Goal: Information Seeking & Learning: Learn about a topic

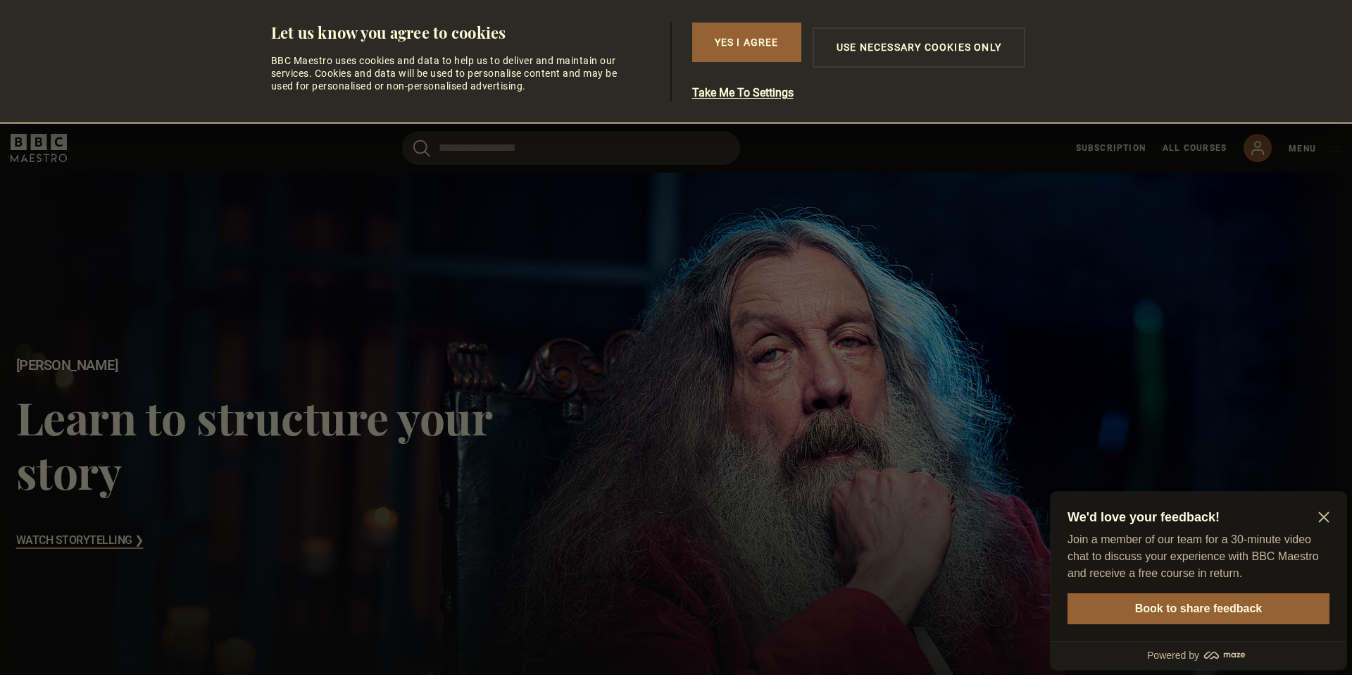
click at [1322, 515] on icon "Close Maze Prompt" at bounding box center [1323, 517] width 11 height 11
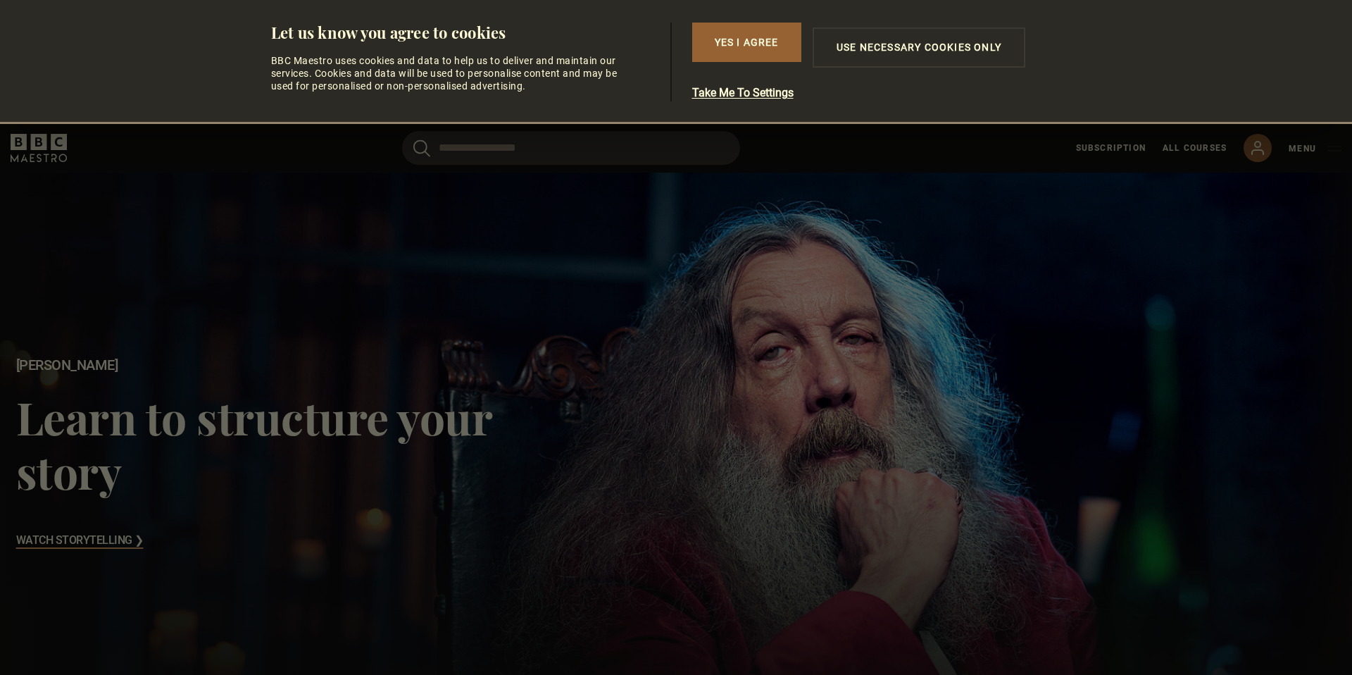
click at [123, 539] on h3 "Watch Storytelling ❯" at bounding box center [79, 540] width 127 height 21
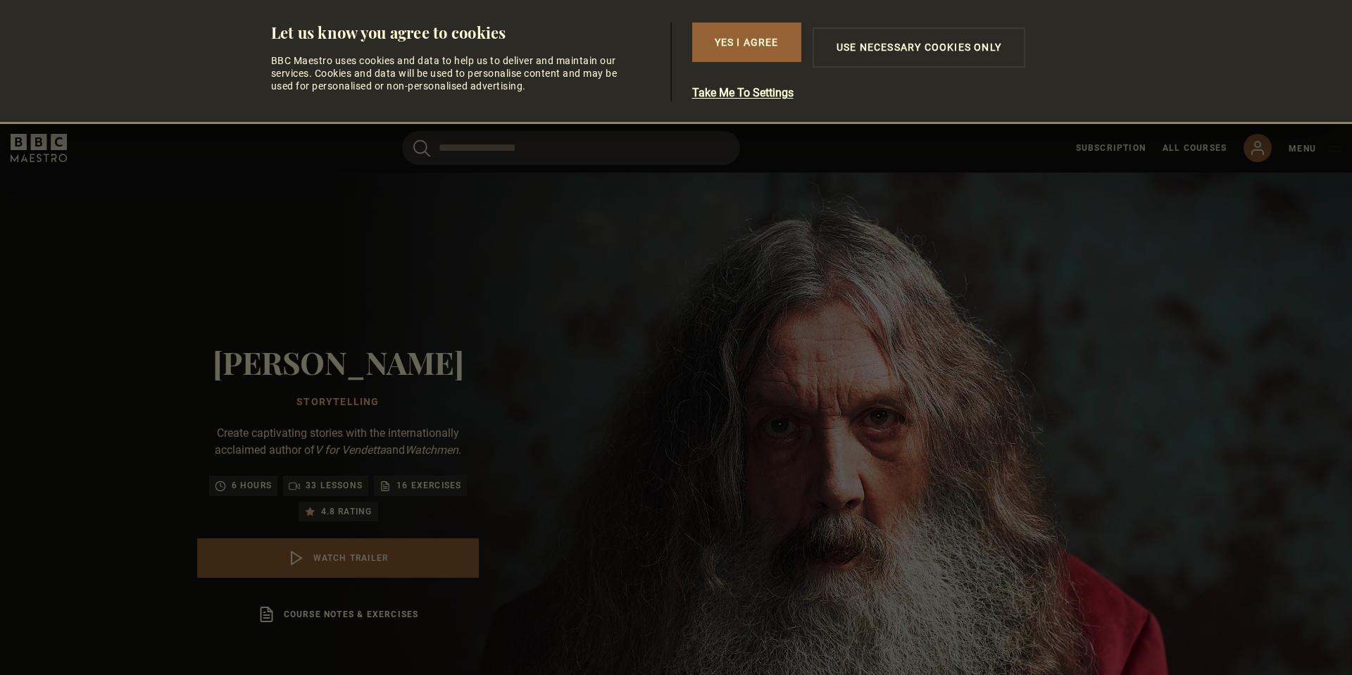
click at [1289, 157] on div "Subscription All Courses My Account Search Menu" at bounding box center [1208, 148] width 265 height 28
click at [1268, 144] on link "My Account" at bounding box center [1258, 148] width 28 height 28
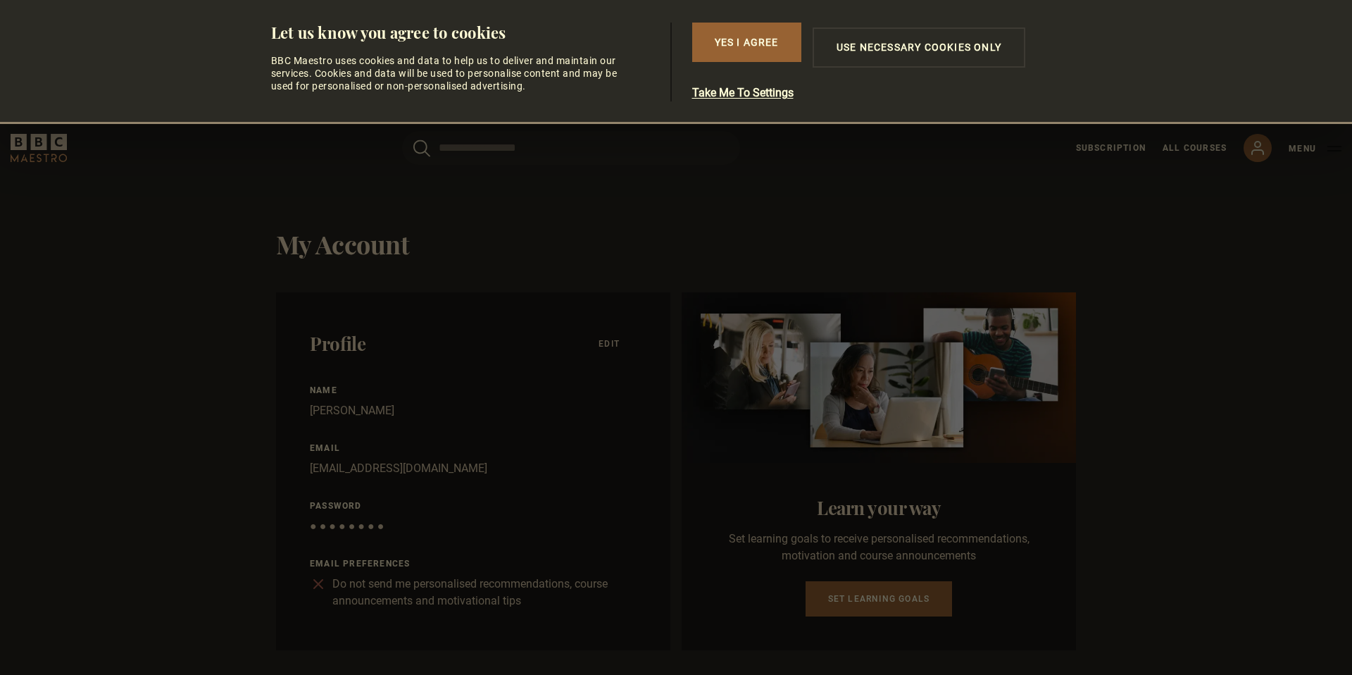
click at [1140, 155] on div "Subscription All Courses My Account Search Menu" at bounding box center [1208, 148] width 265 height 28
click at [1119, 149] on link "Subscription" at bounding box center [1111, 148] width 70 height 13
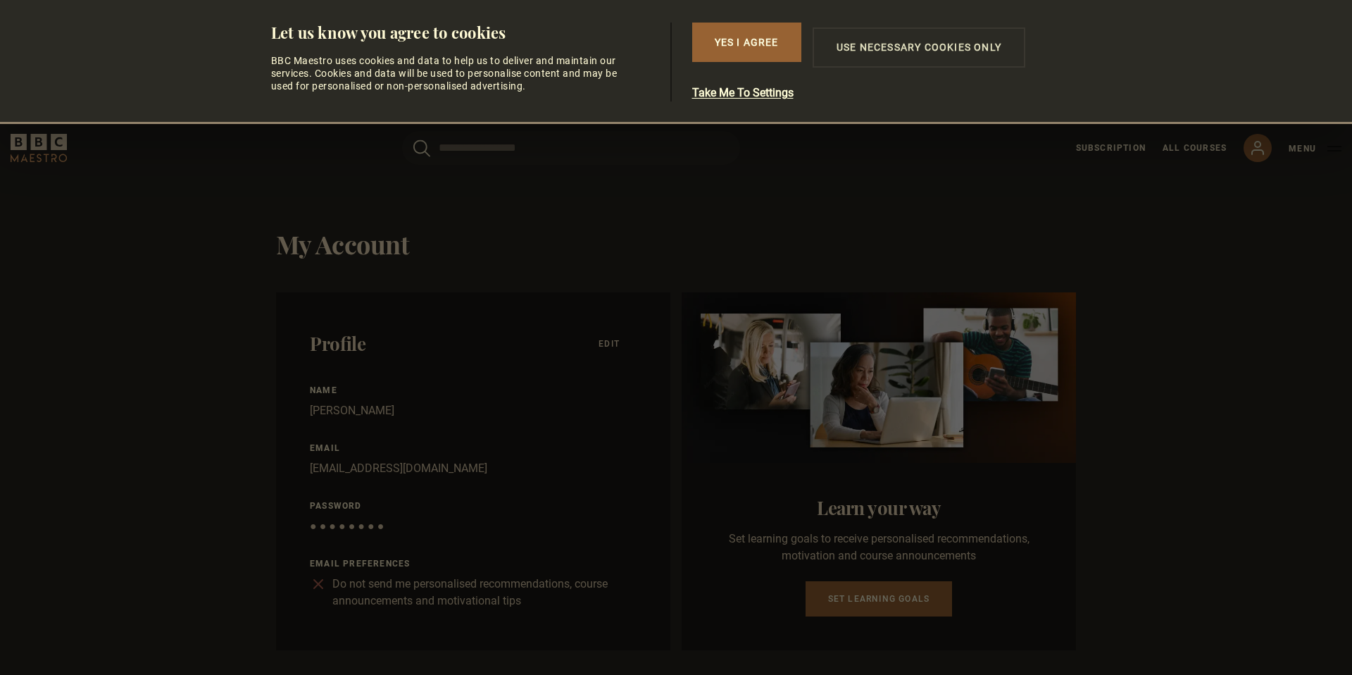
click at [918, 38] on button "Use necessary cookies only" at bounding box center [919, 47] width 213 height 40
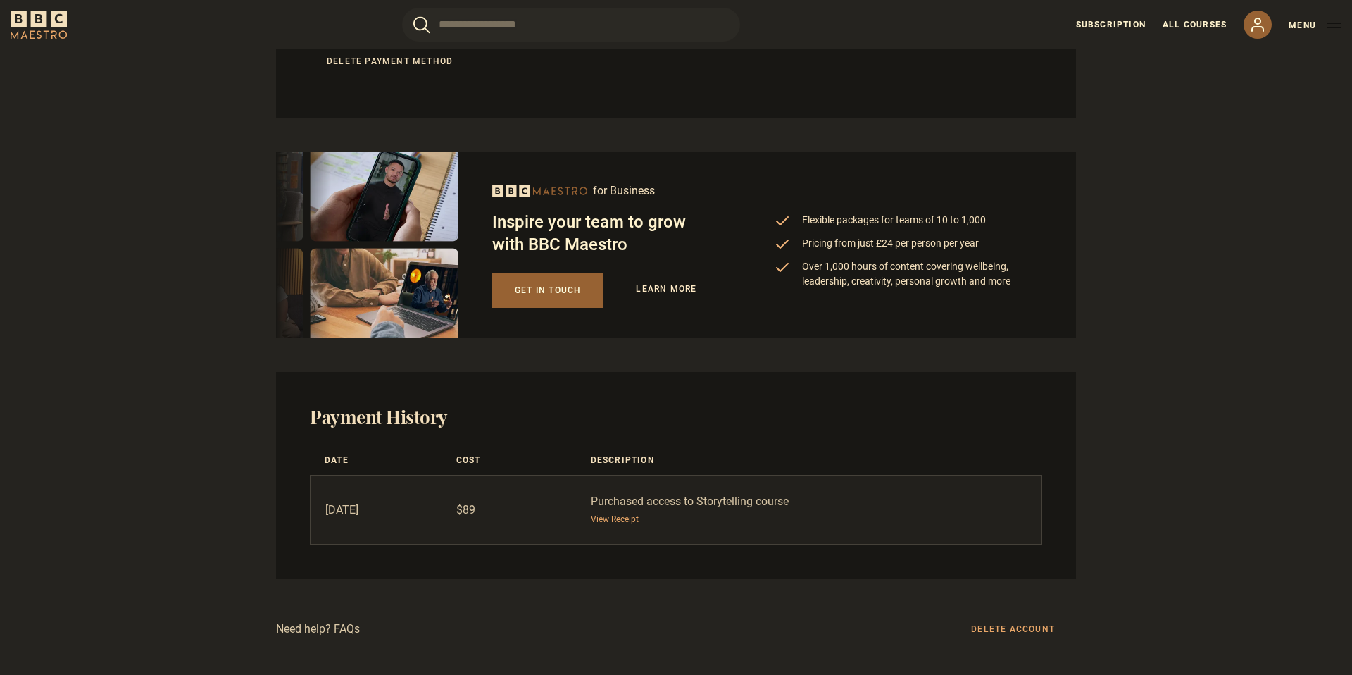
scroll to position [1244, 0]
click at [630, 523] on link "View Receipt" at bounding box center [615, 518] width 48 height 13
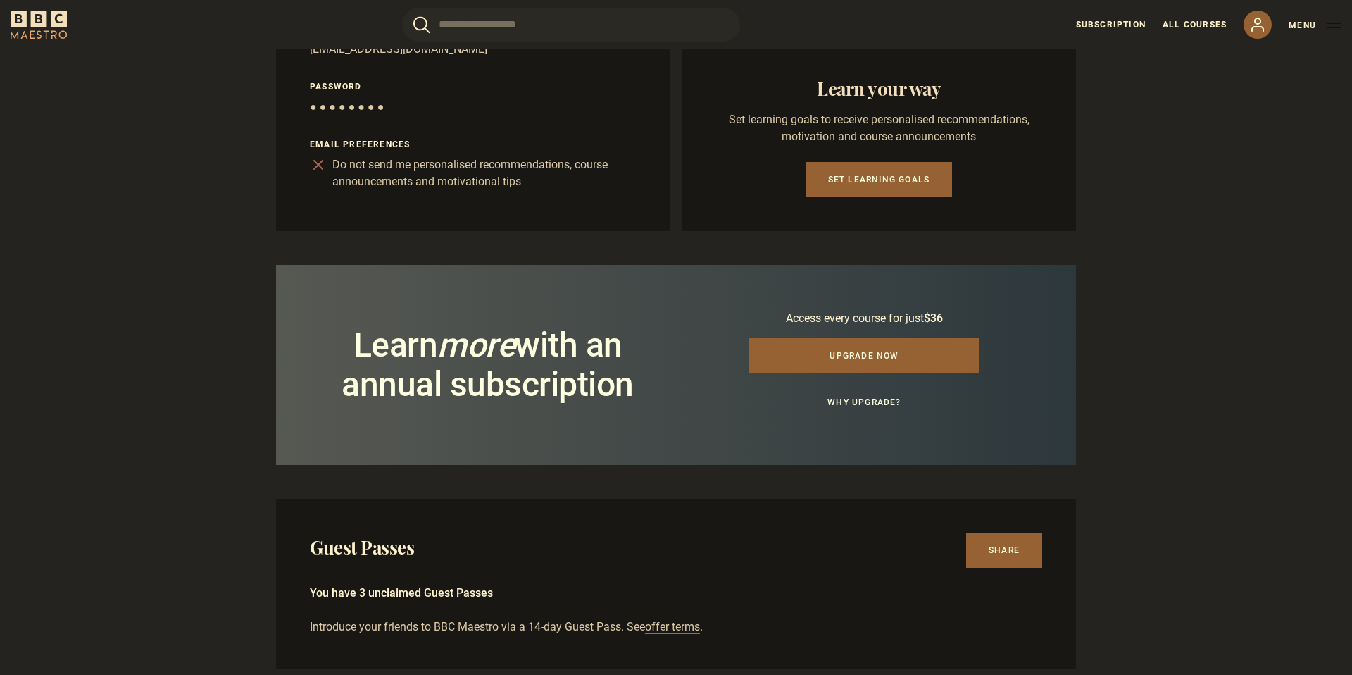
scroll to position [0, 0]
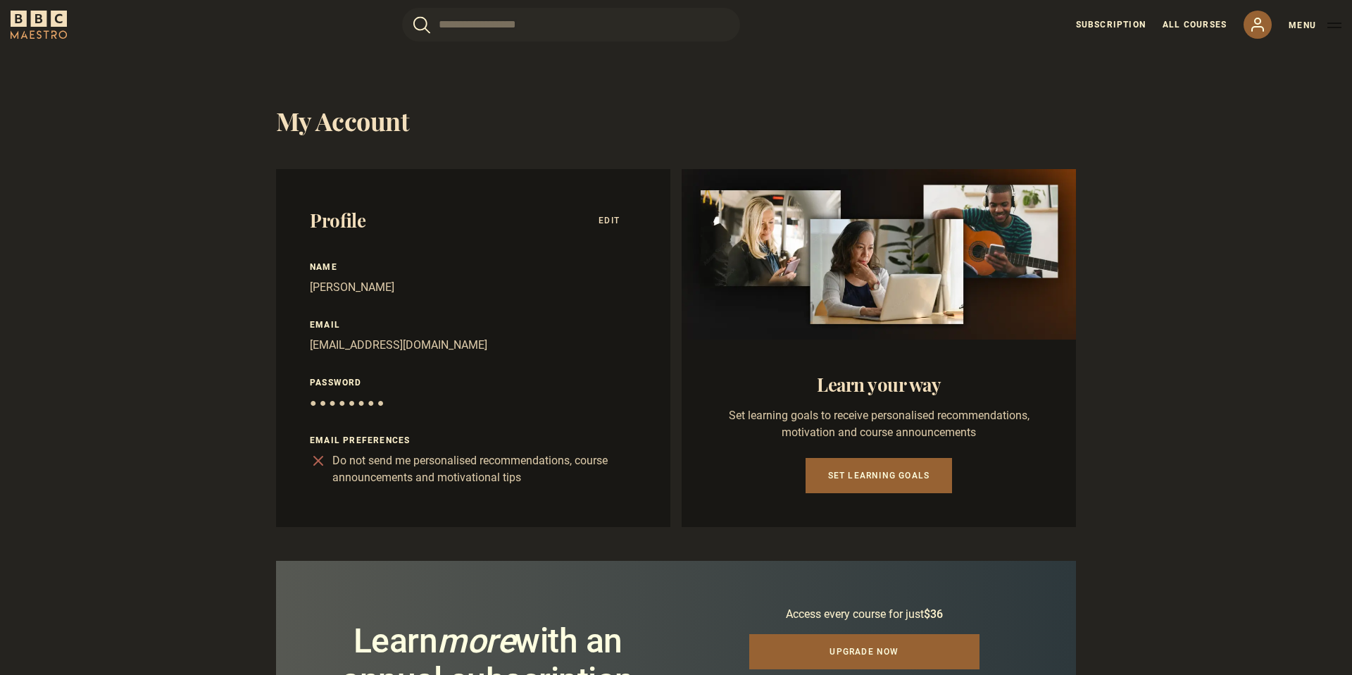
click at [39, 21] on icon "BBC Maestro" at bounding box center [39, 25] width 56 height 28
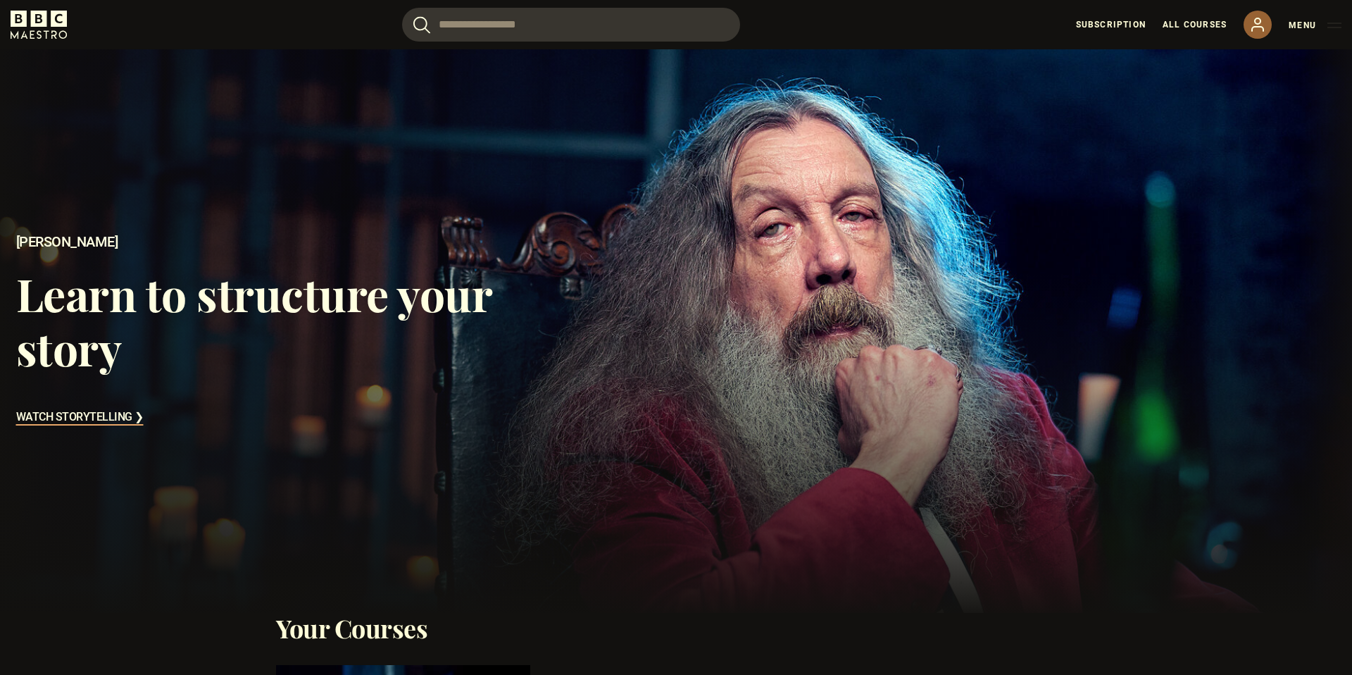
click at [118, 418] on h3 "Watch Storytelling ❯" at bounding box center [79, 417] width 127 height 21
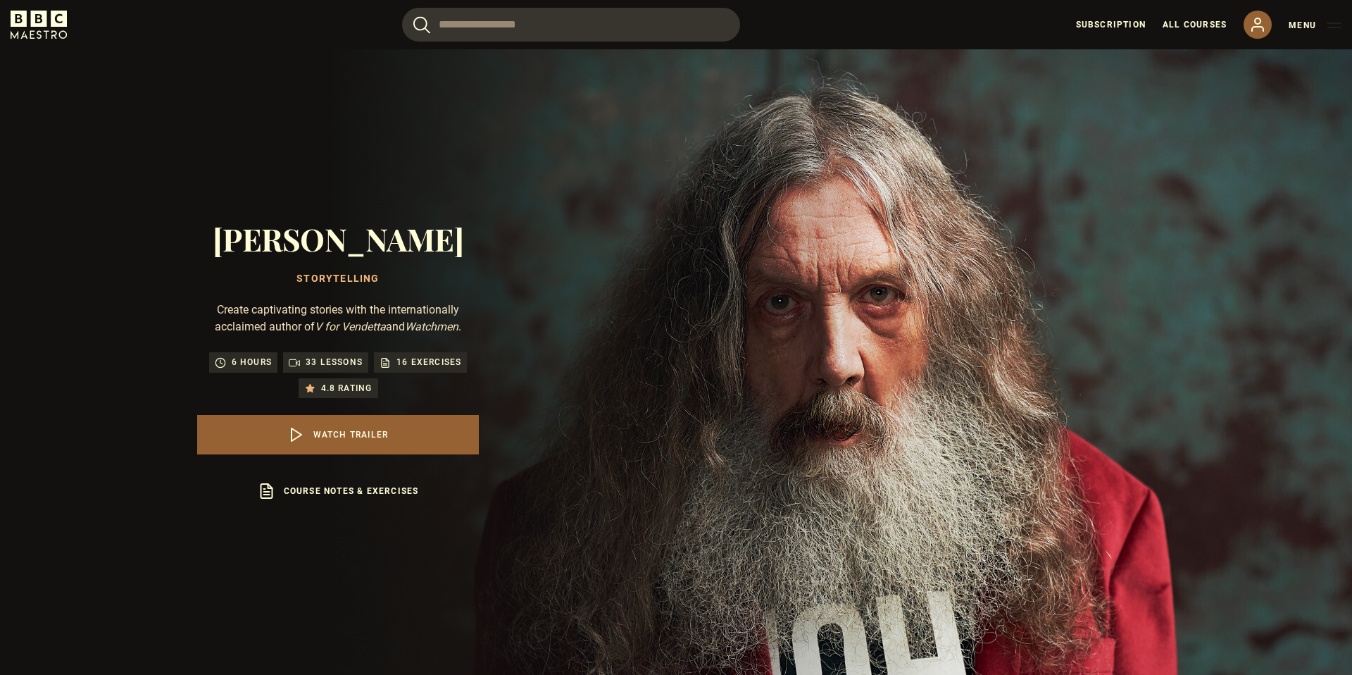
click at [406, 365] on p "16 exercises" at bounding box center [428, 362] width 65 height 14
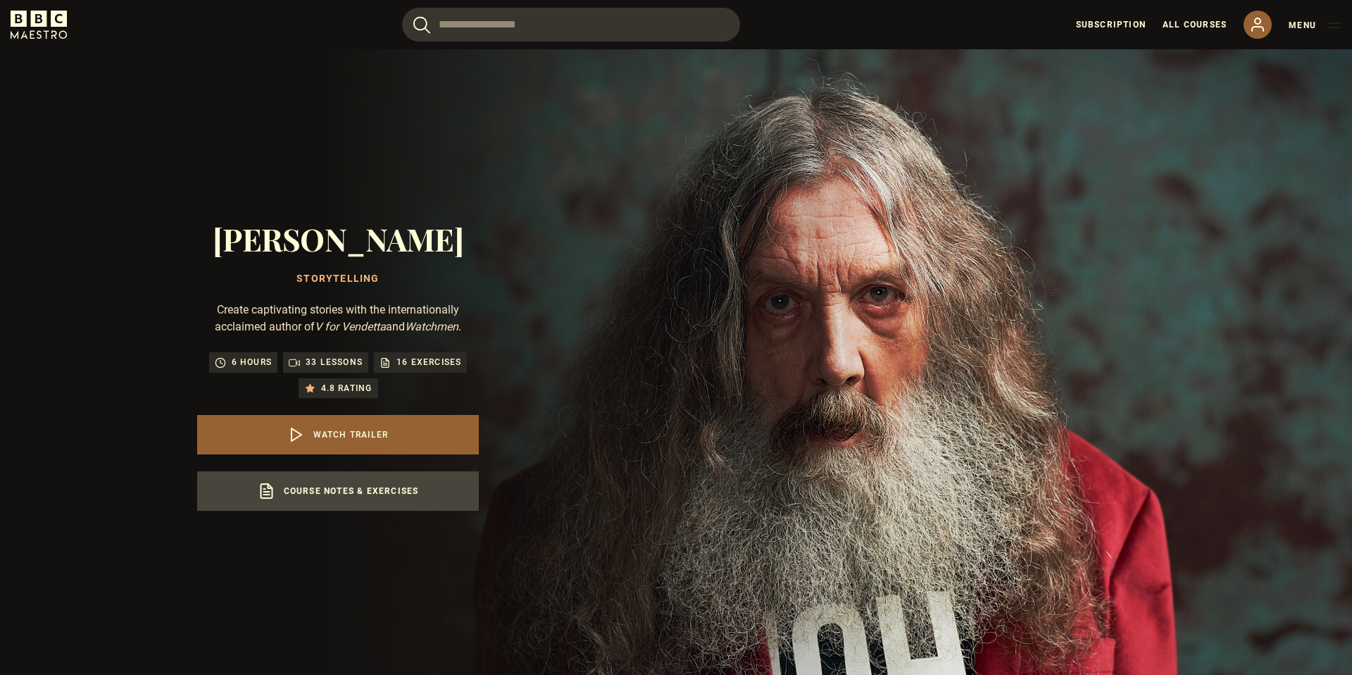
click at [330, 492] on link "Course notes & exercises opens in a new tab" at bounding box center [338, 490] width 282 height 39
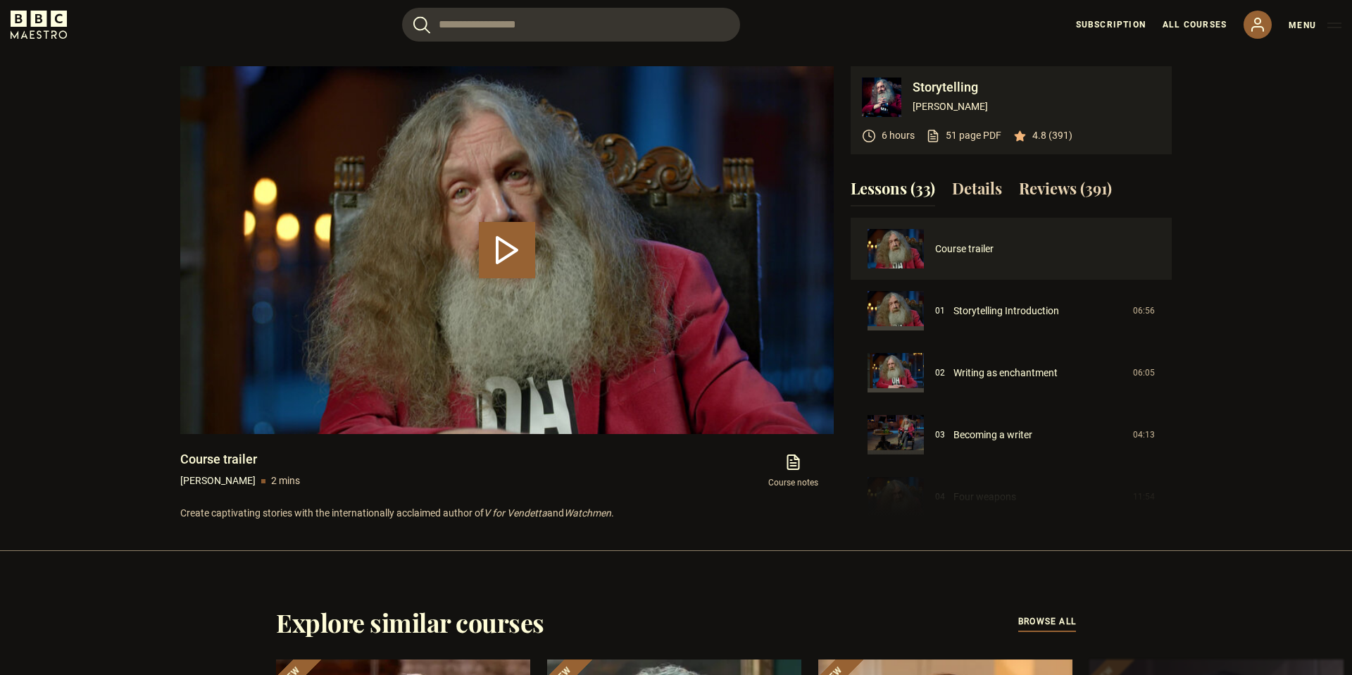
scroll to position [671, 0]
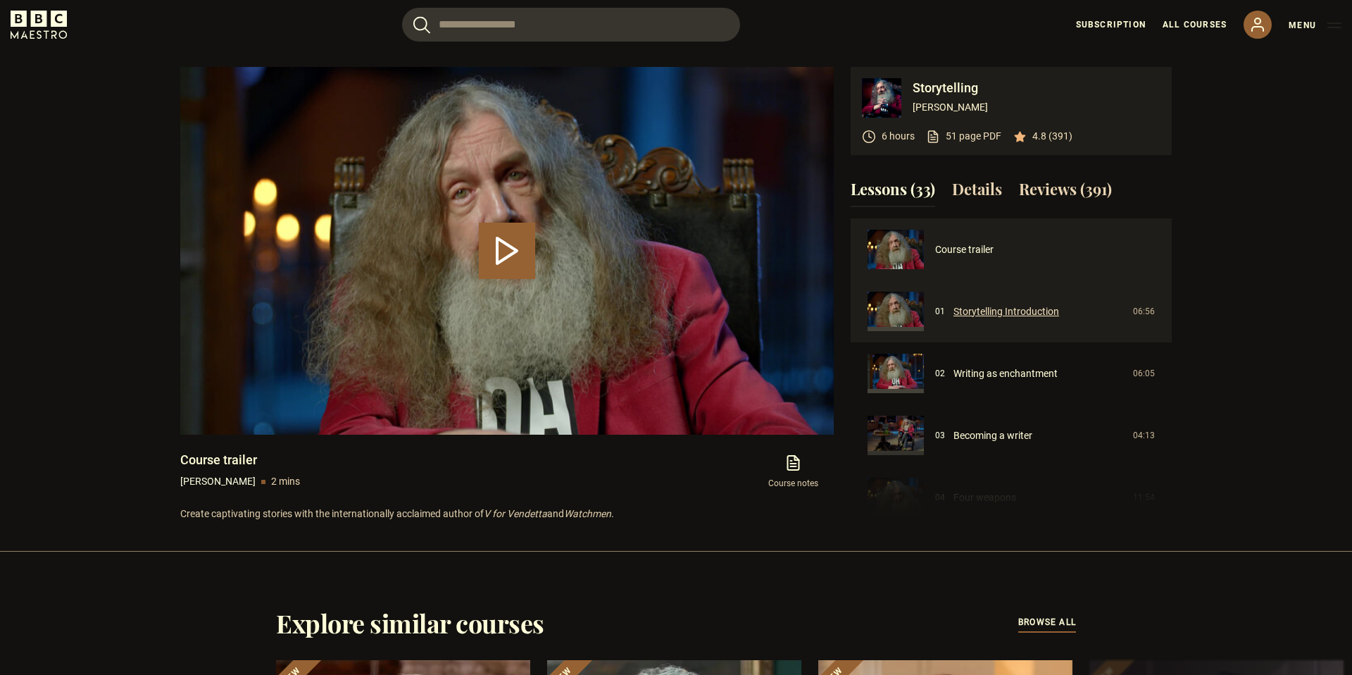
click at [953, 310] on link "Storytelling Introduction" at bounding box center [1006, 311] width 106 height 15
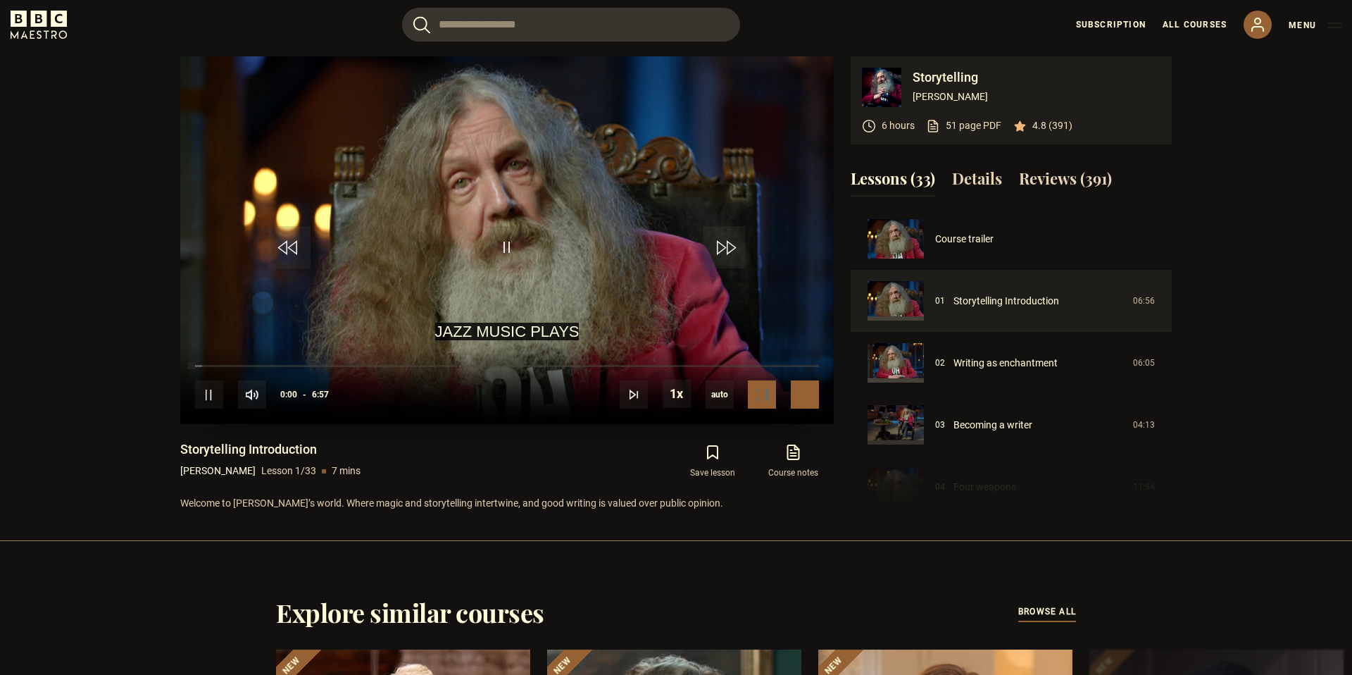
click at [810, 396] on span "Video Player" at bounding box center [805, 394] width 28 height 28
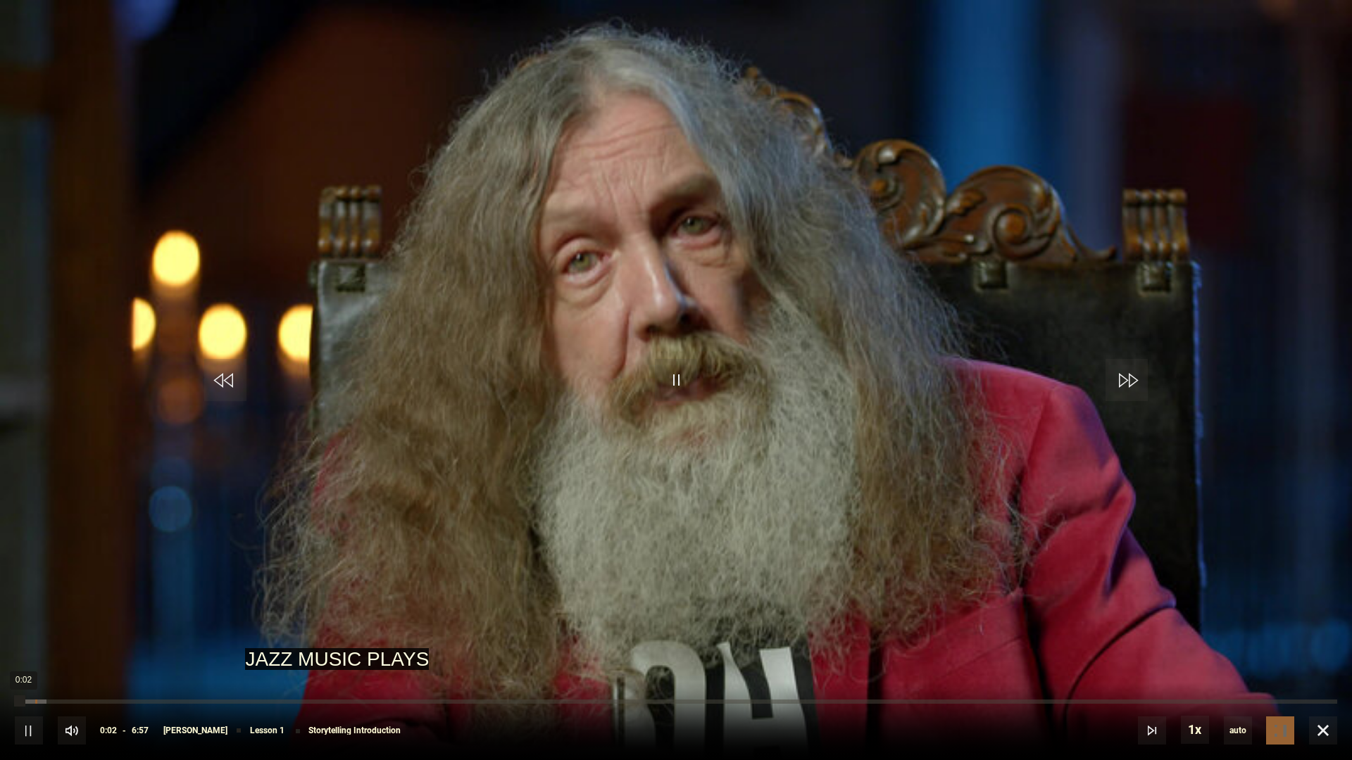
click at [35, 674] on div "Loaded : 2.40% 0:06 0:02" at bounding box center [676, 702] width 1322 height 4
click at [48, 674] on div "10s Skip Back 10 seconds Pause 10s Skip Forward 10 seconds Loaded : 3.60% 0:08 …" at bounding box center [676, 721] width 1352 height 78
click at [49, 674] on div "10s Skip Back 10 seconds Pause 10s Skip Forward 10 seconds Loaded : 3.60% 0:08 …" at bounding box center [676, 721] width 1352 height 78
click at [58, 674] on div "Loaded : 4.80% 0:13 0:13" at bounding box center [676, 702] width 1322 height 4
click at [82, 674] on div "0:21" at bounding box center [83, 702] width 2 height 4
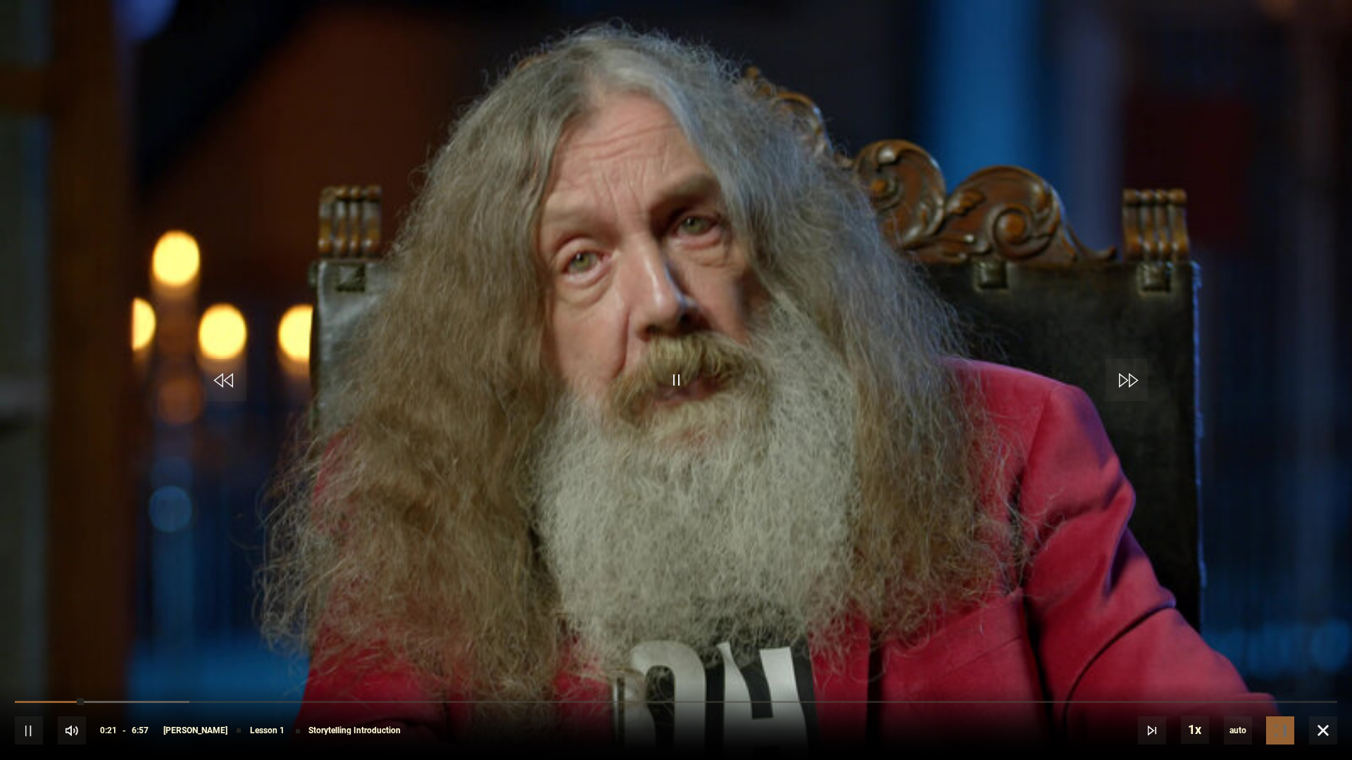
click at [115, 674] on div "10s Skip Back 10 seconds Pause 10s Skip Forward 10 seconds Loaded : 13.19% 0:29…" at bounding box center [676, 721] width 1352 height 78
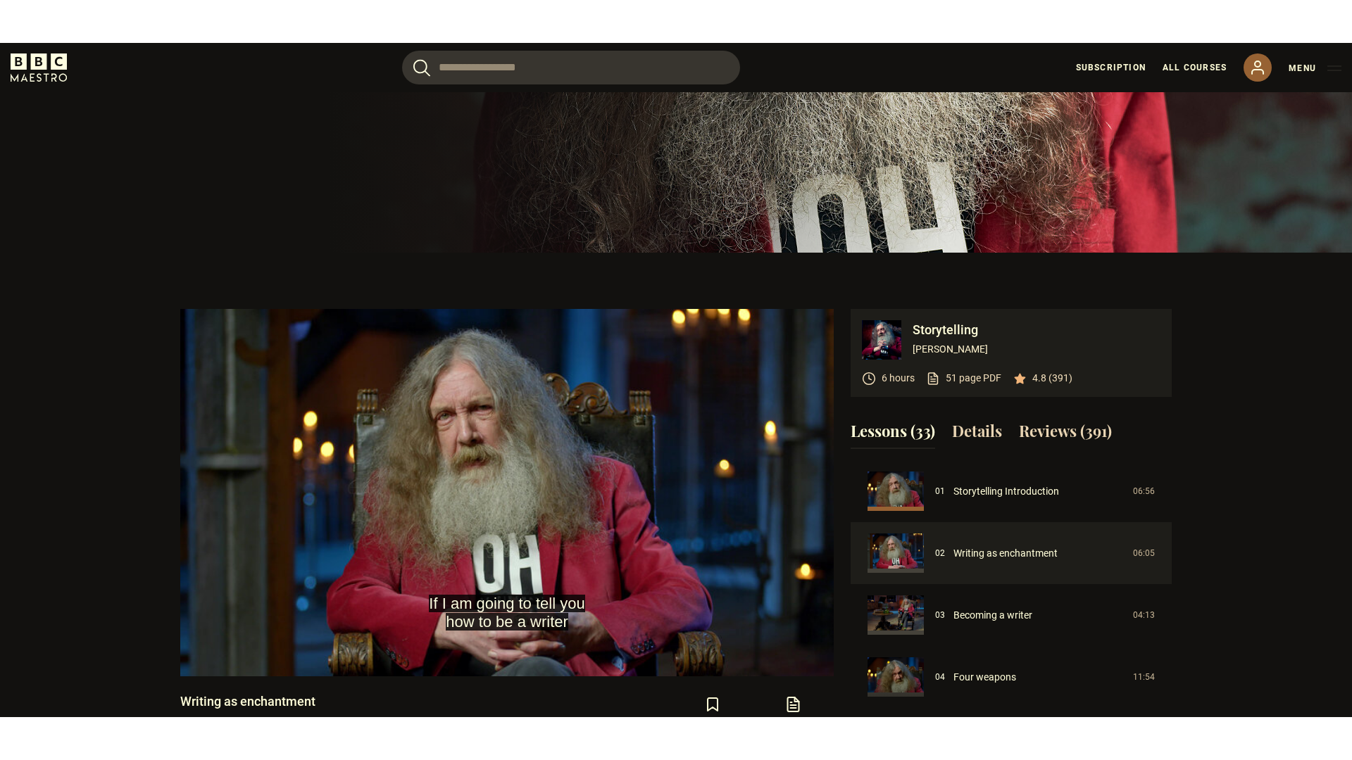
scroll to position [475, 0]
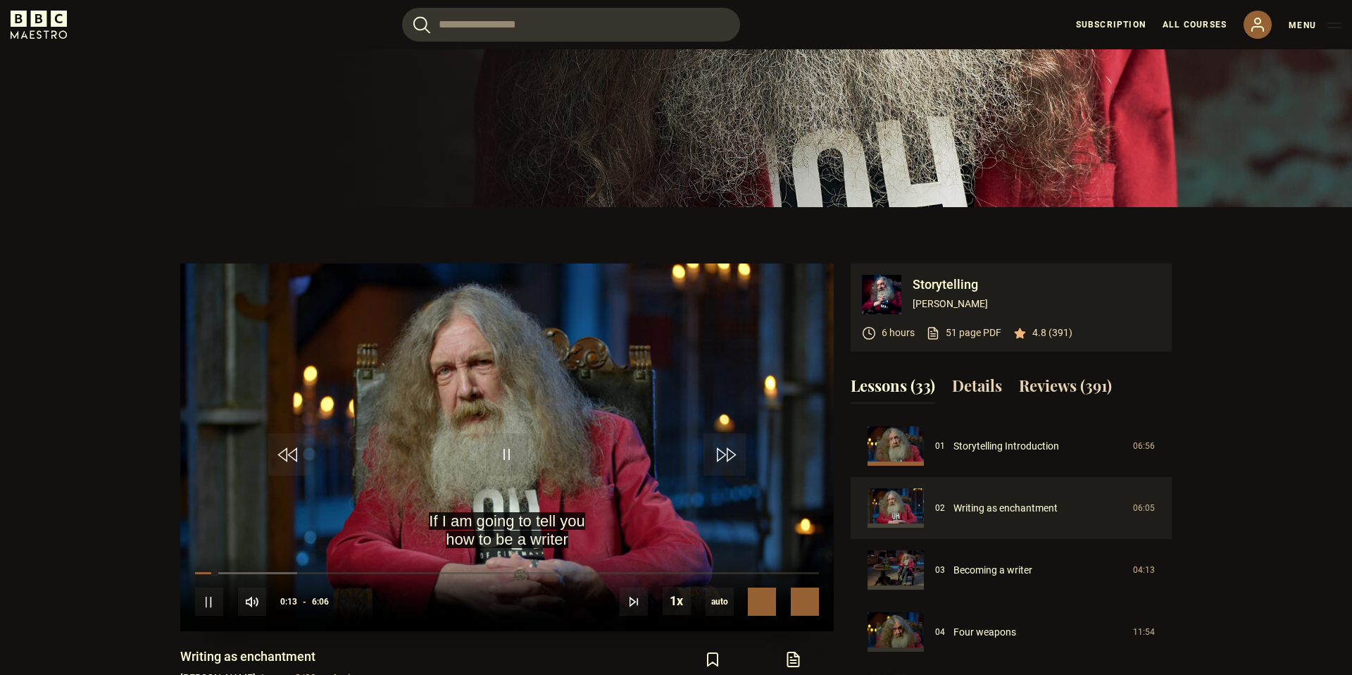
click at [808, 612] on span "Video Player" at bounding box center [805, 601] width 28 height 28
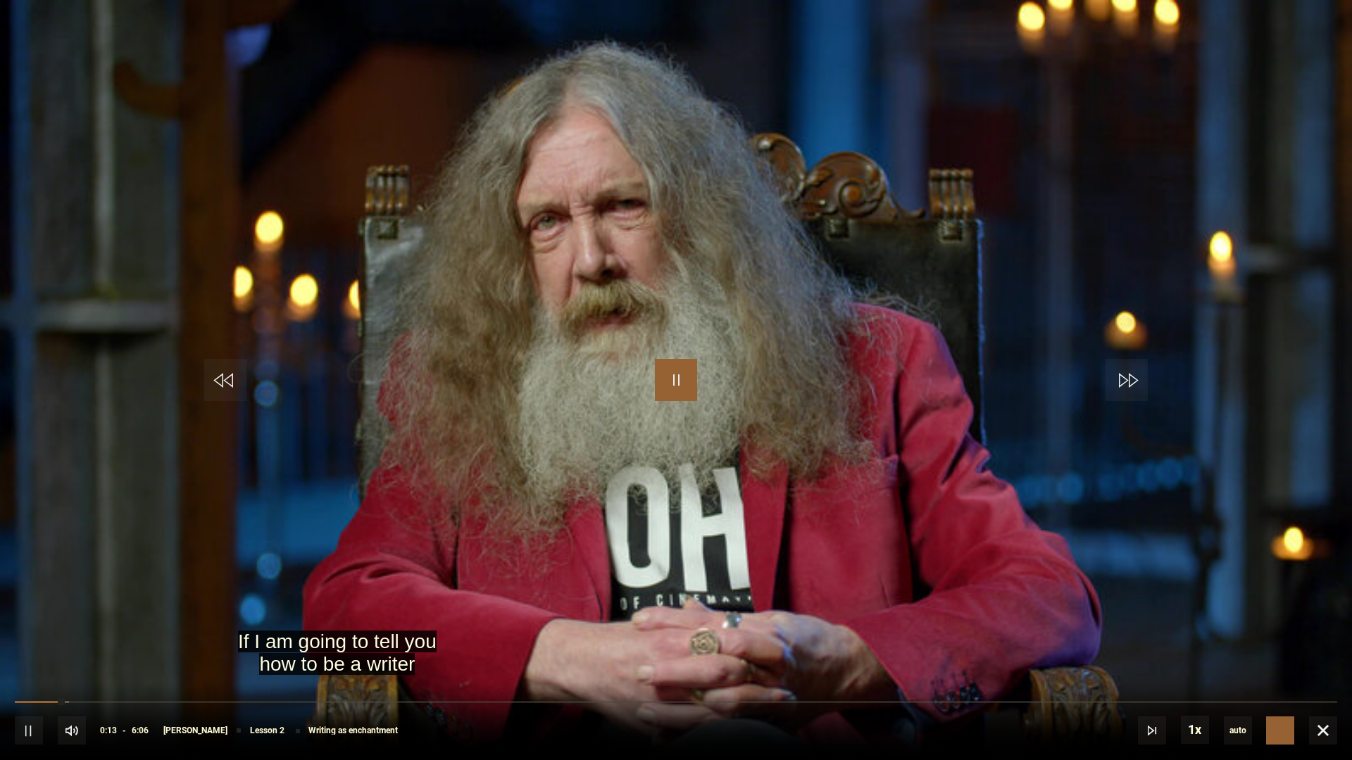
click at [671, 378] on span "Video Player" at bounding box center [676, 380] width 42 height 42
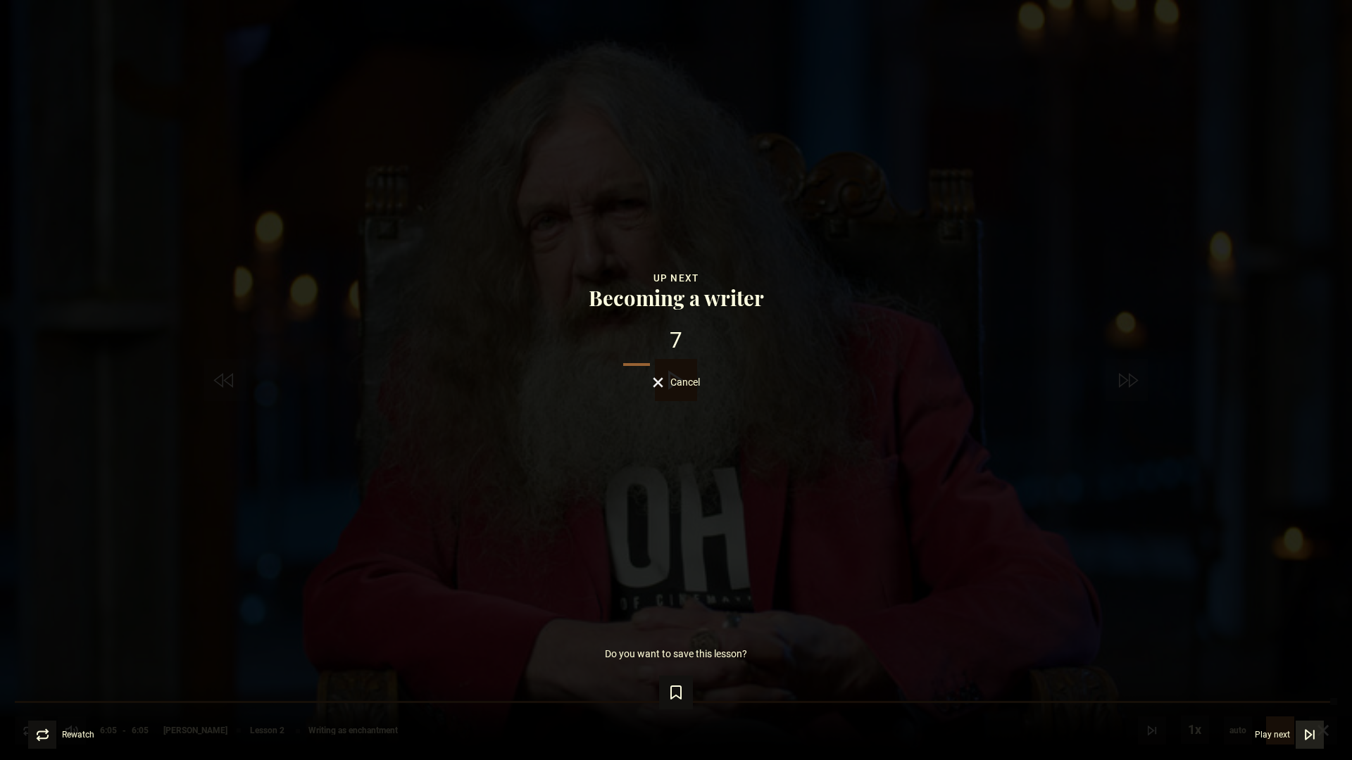
click at [1281, 674] on span "Play next" at bounding box center [1272, 735] width 35 height 8
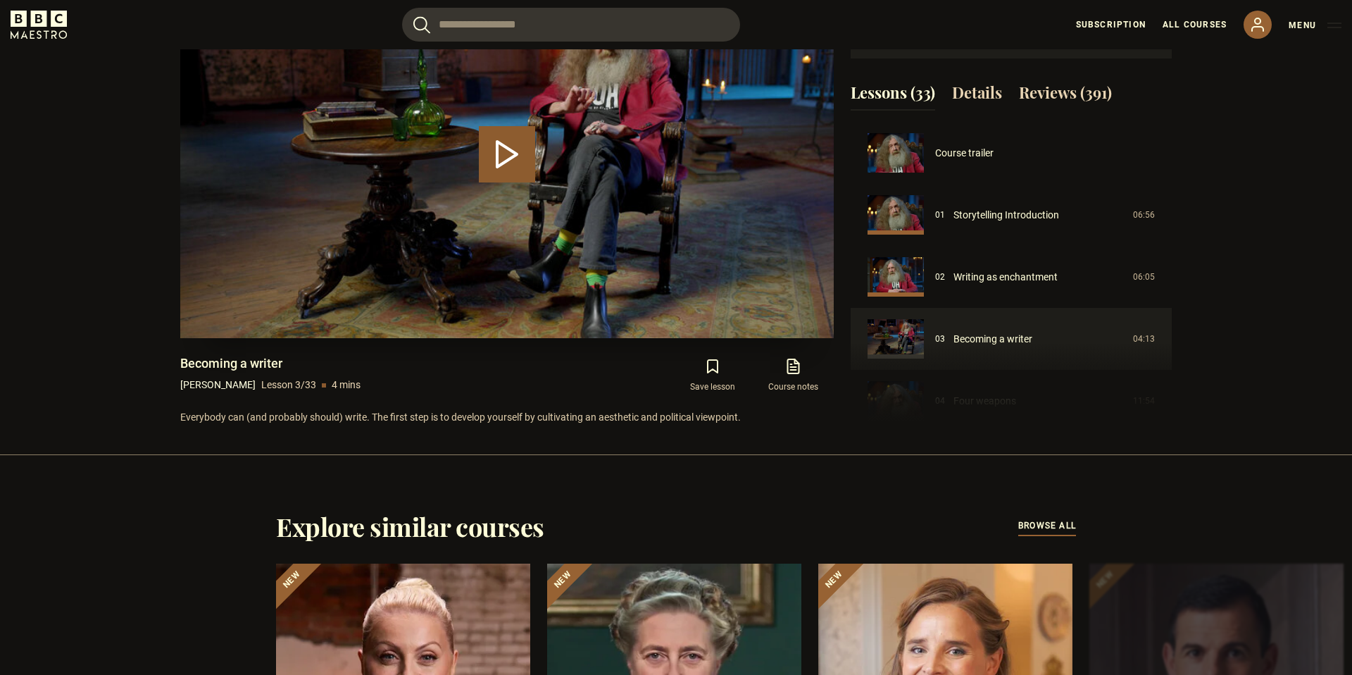
scroll to position [124, 0]
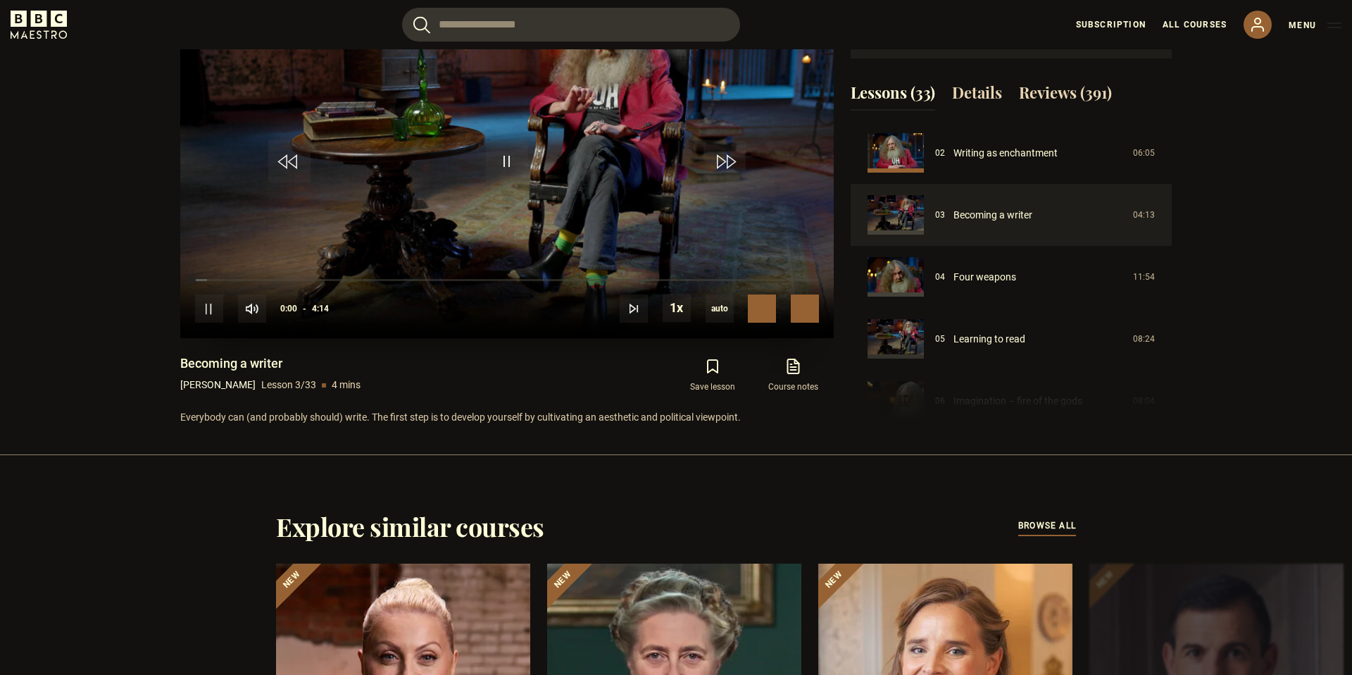
click at [810, 313] on span "Video Player" at bounding box center [805, 308] width 28 height 28
click at [800, 309] on span "Video Player" at bounding box center [805, 308] width 28 height 28
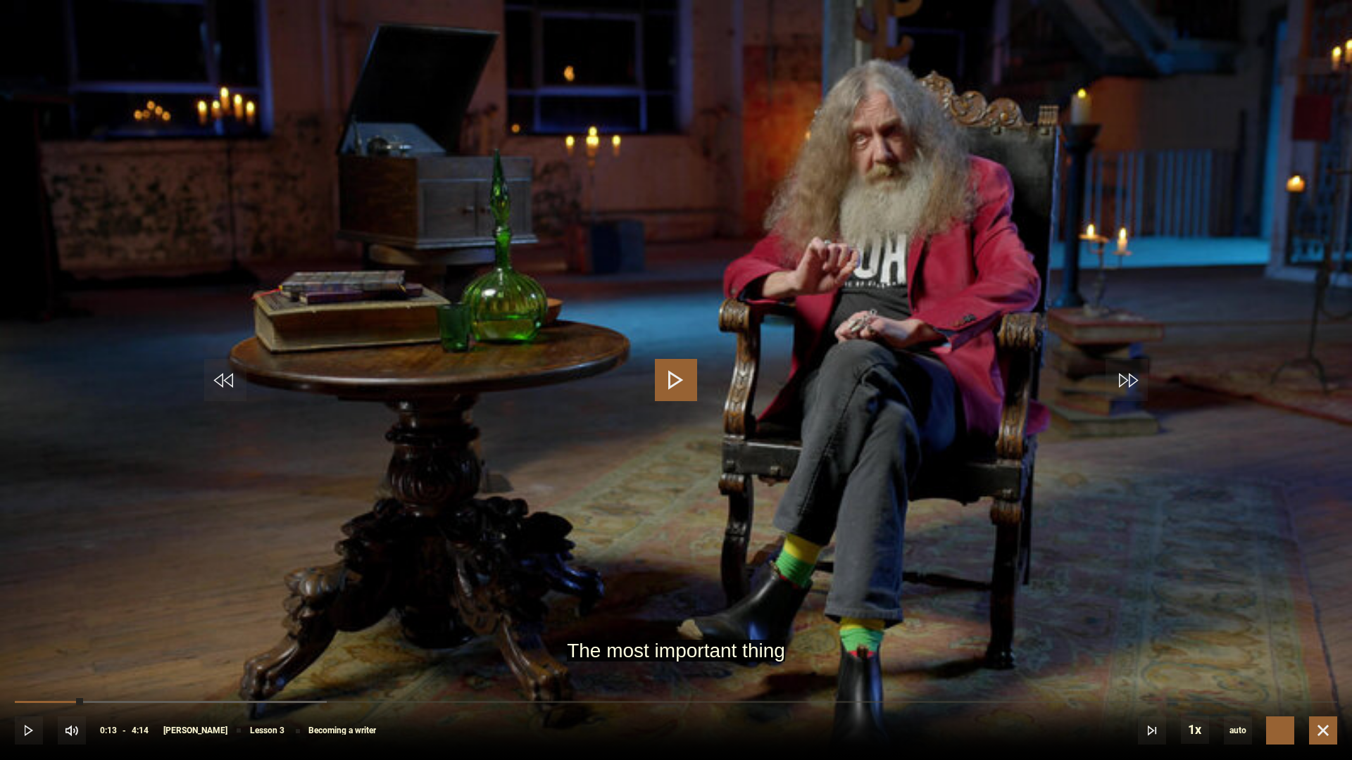
click at [1333, 674] on span "Video Player" at bounding box center [1323, 731] width 28 height 28
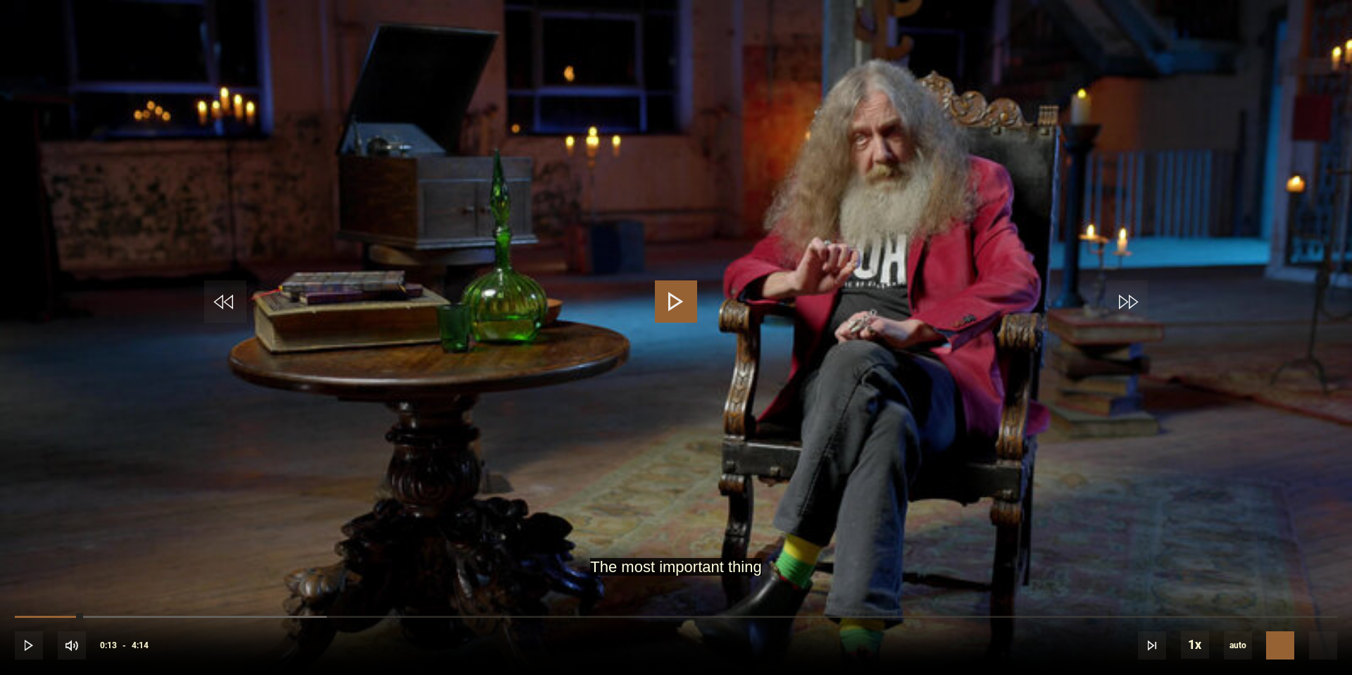
scroll to position [591, 0]
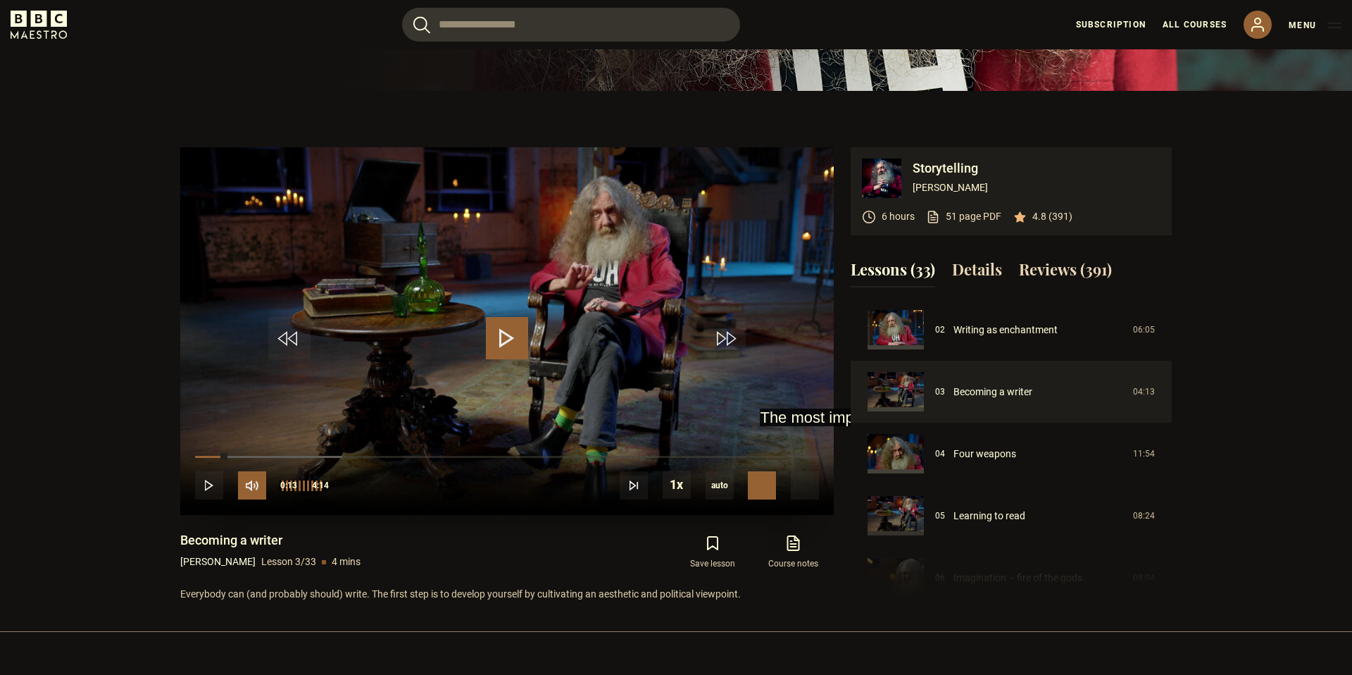
click at [245, 487] on span "Video Player" at bounding box center [252, 485] width 28 height 28
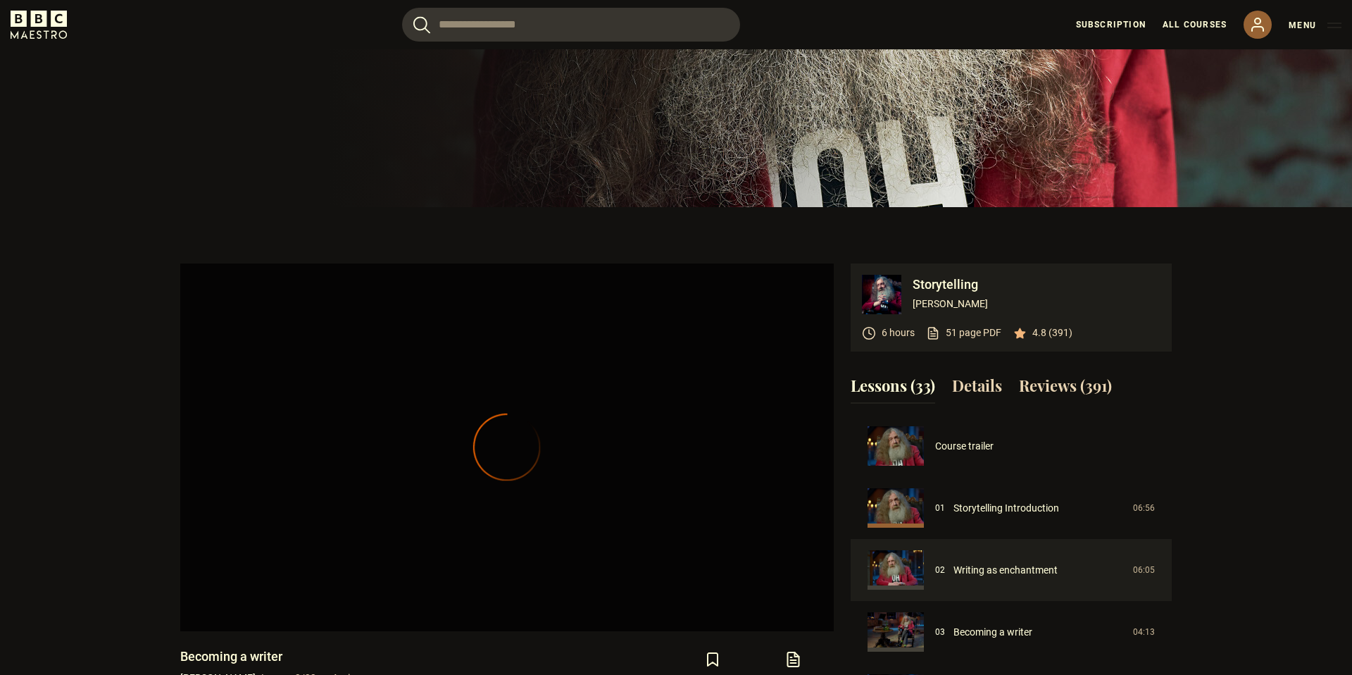
scroll to position [62, 0]
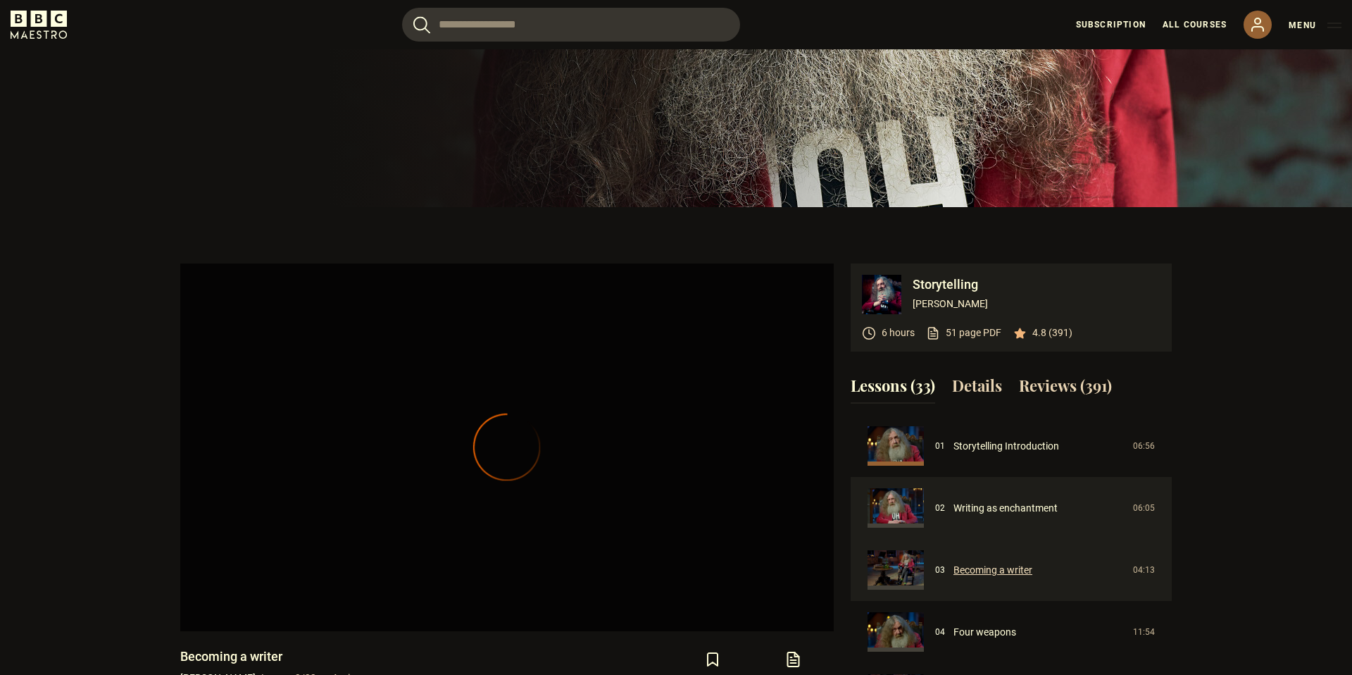
click at [961, 574] on link "Becoming a writer" at bounding box center [992, 570] width 79 height 15
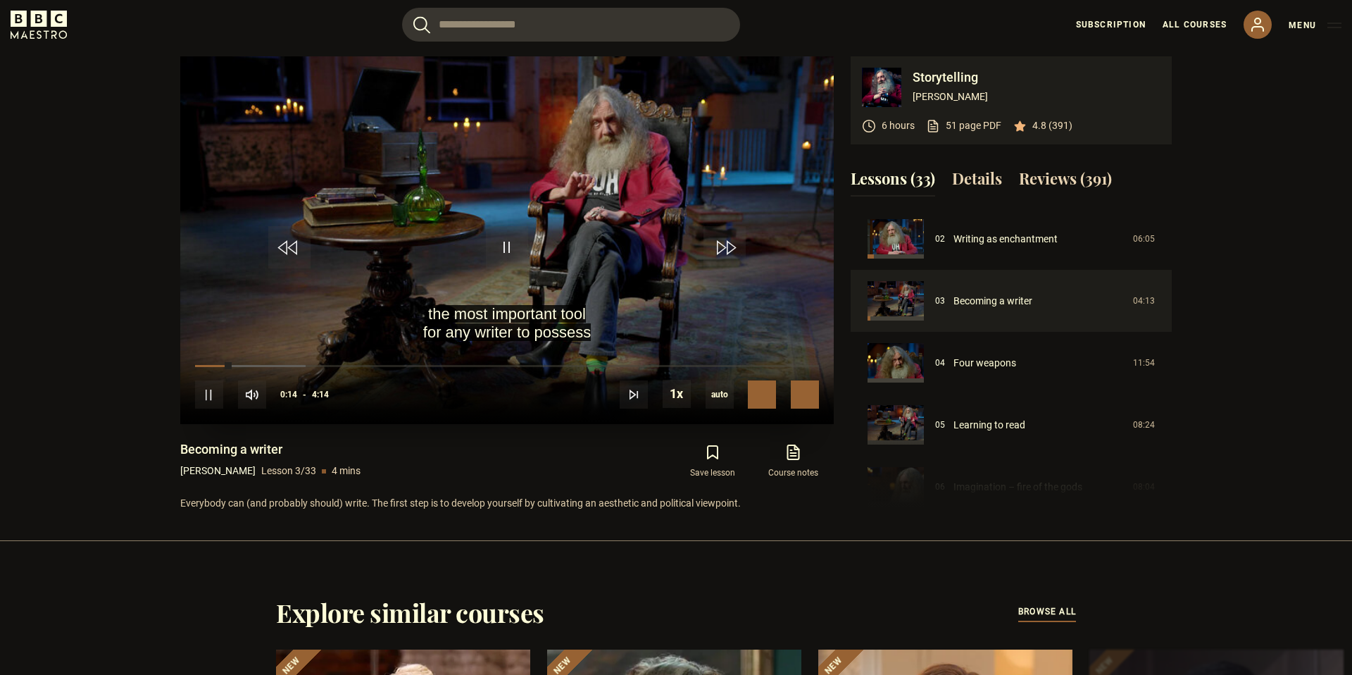
click at [801, 403] on span "Video Player" at bounding box center [805, 394] width 28 height 28
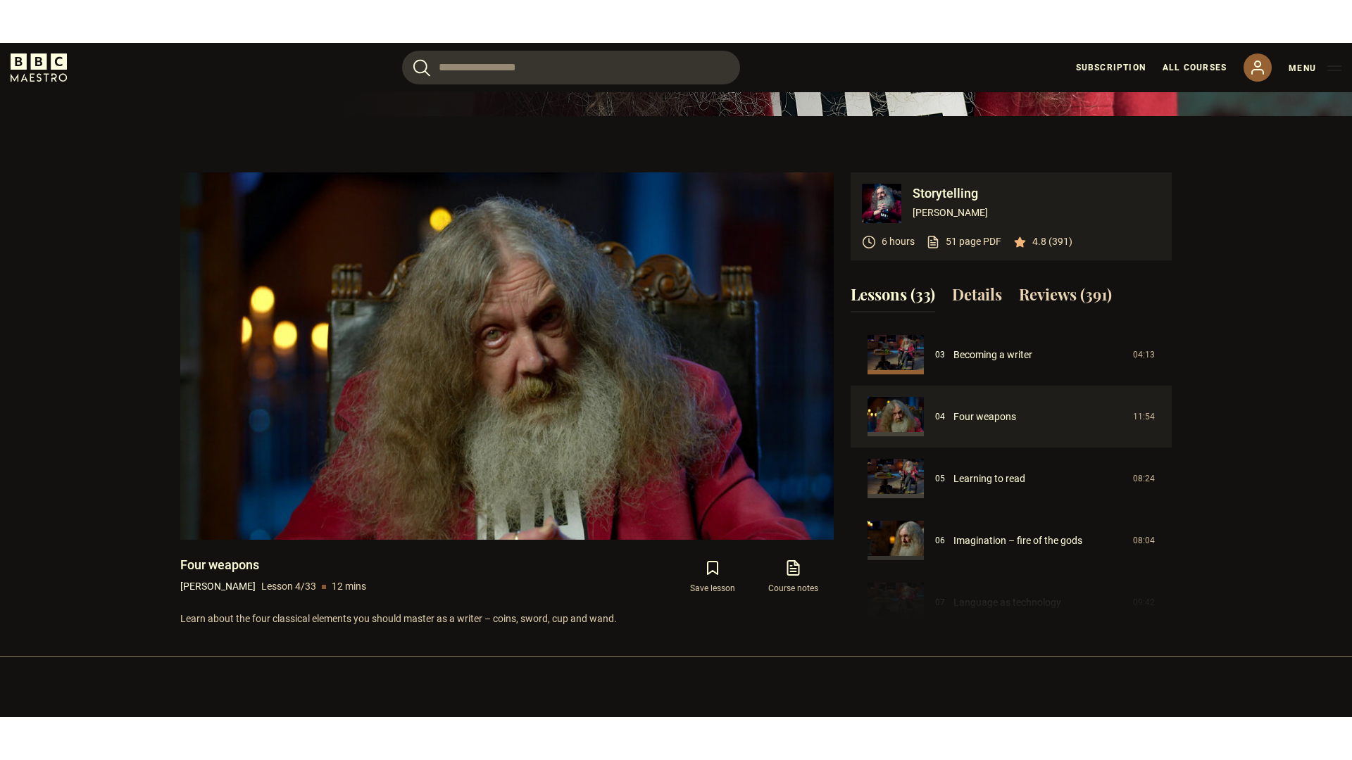
scroll to position [606, 0]
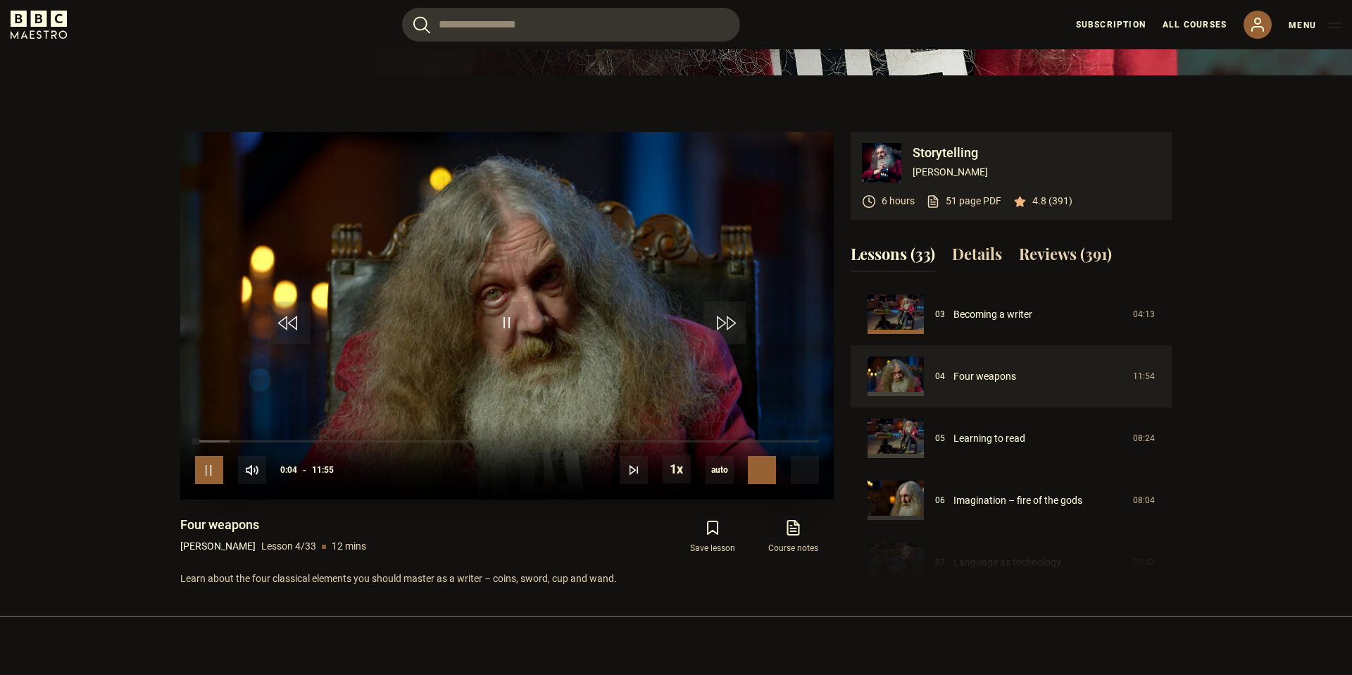
click at [208, 482] on span "Video Player" at bounding box center [209, 470] width 28 height 28
click at [815, 470] on span "Video Player" at bounding box center [805, 470] width 28 height 28
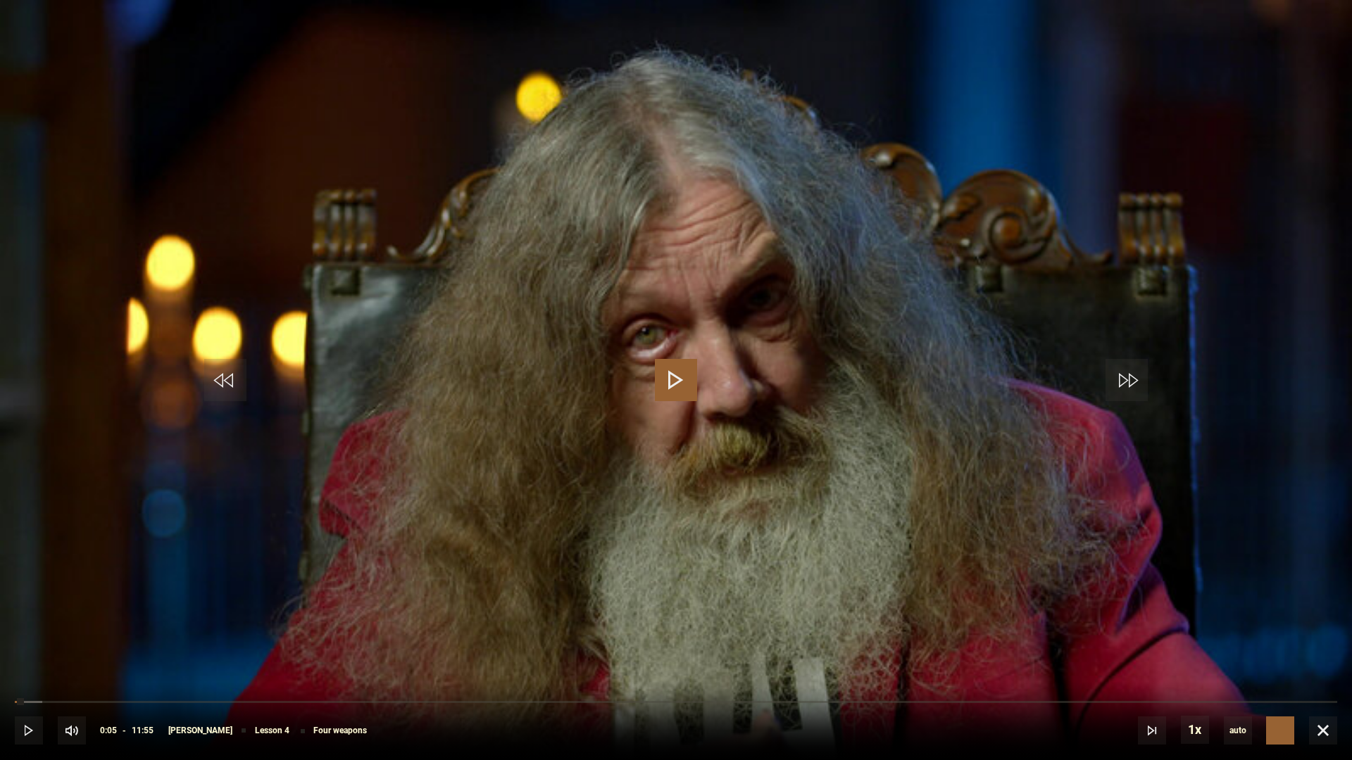
click at [686, 386] on span "Video Player" at bounding box center [676, 380] width 42 height 42
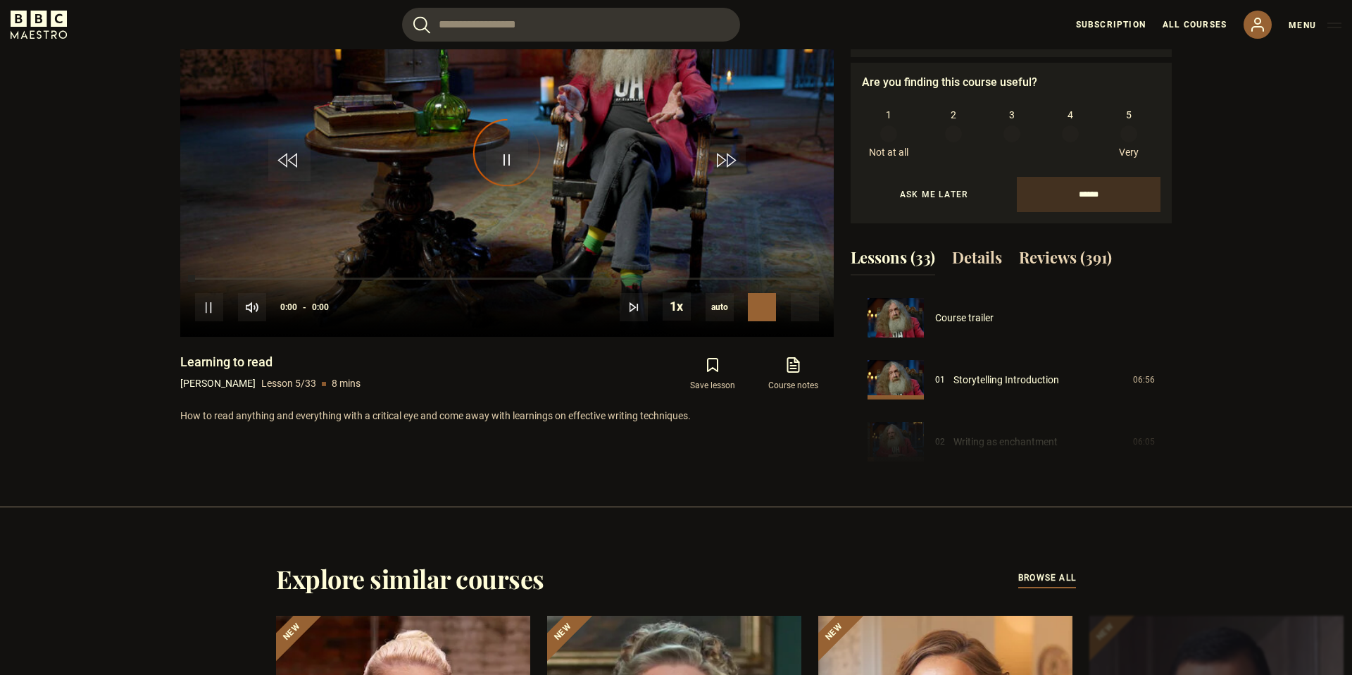
scroll to position [812, 0]
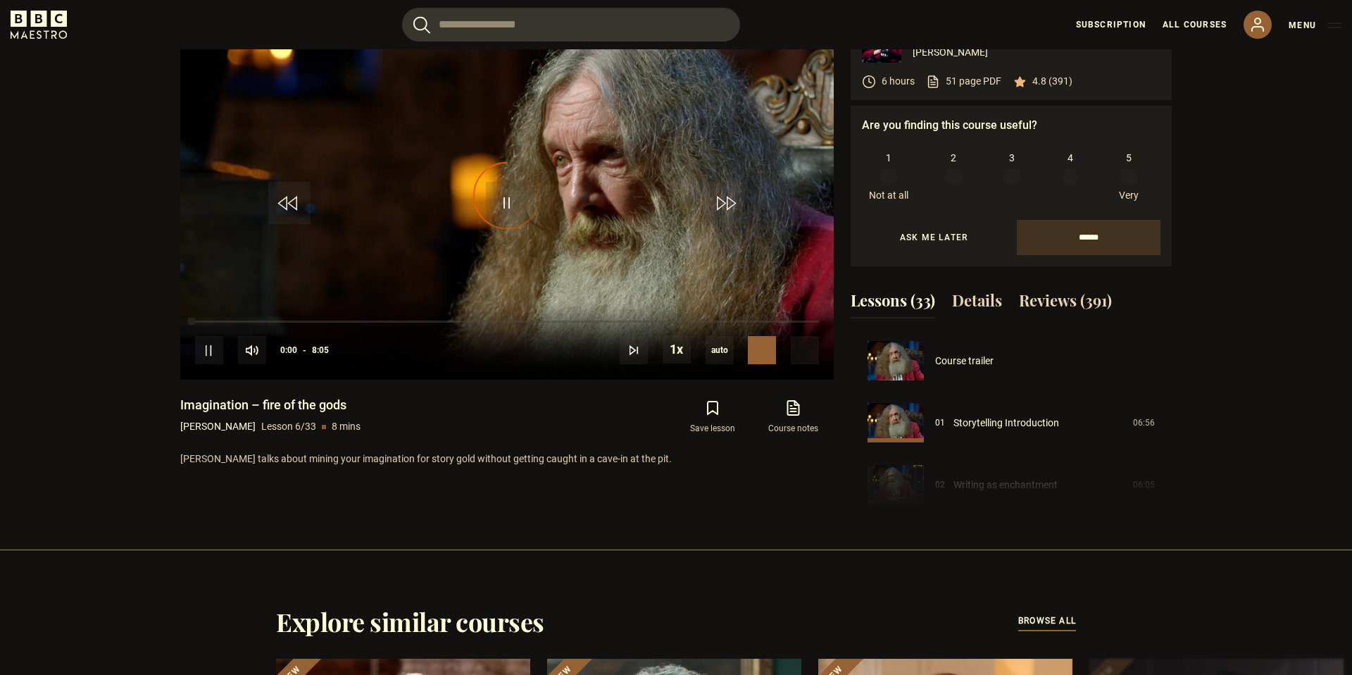
scroll to position [310, 0]
